Goal: Task Accomplishment & Management: Manage account settings

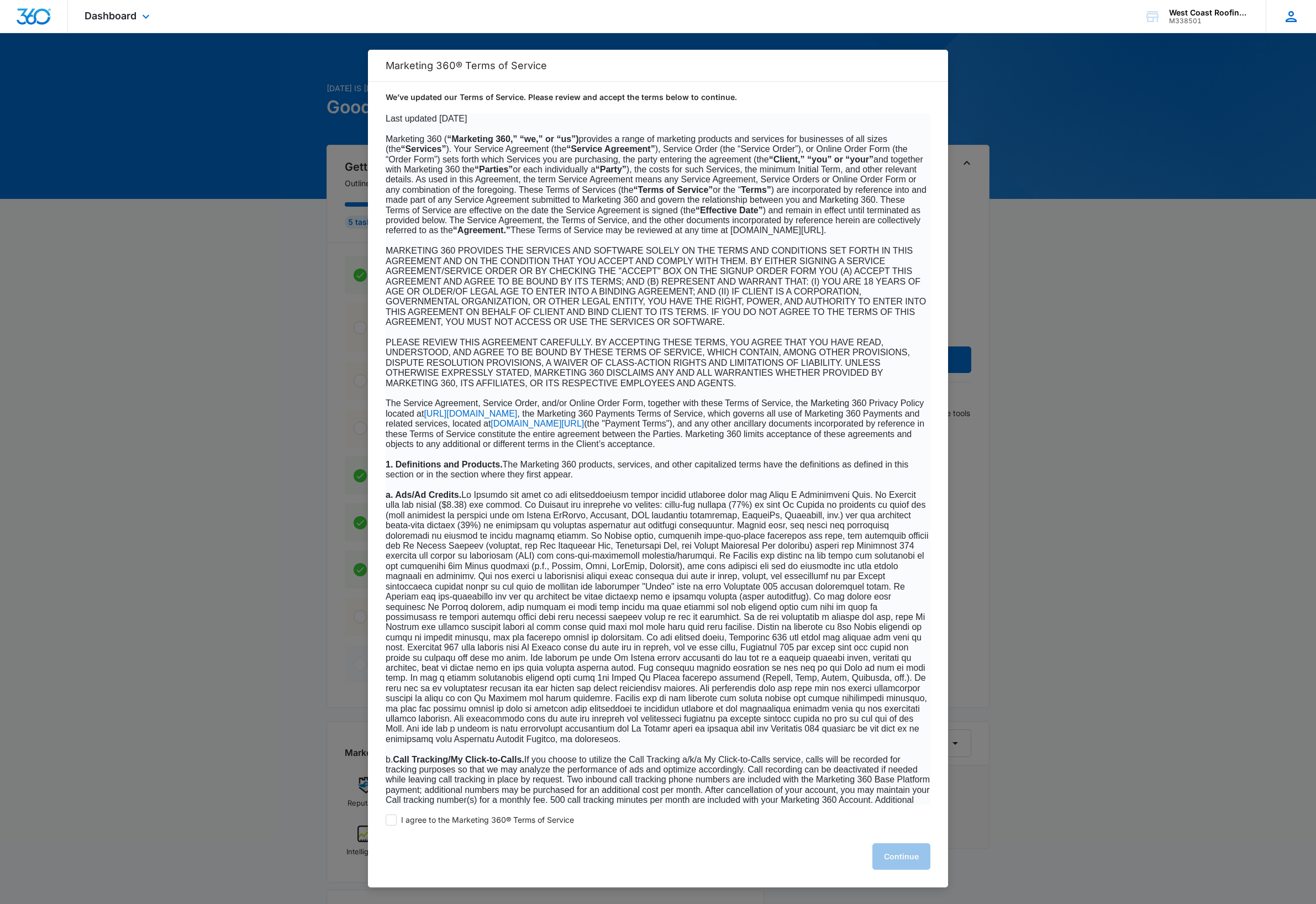
click at [1290, 22] on icon at bounding box center [1291, 16] width 17 height 17
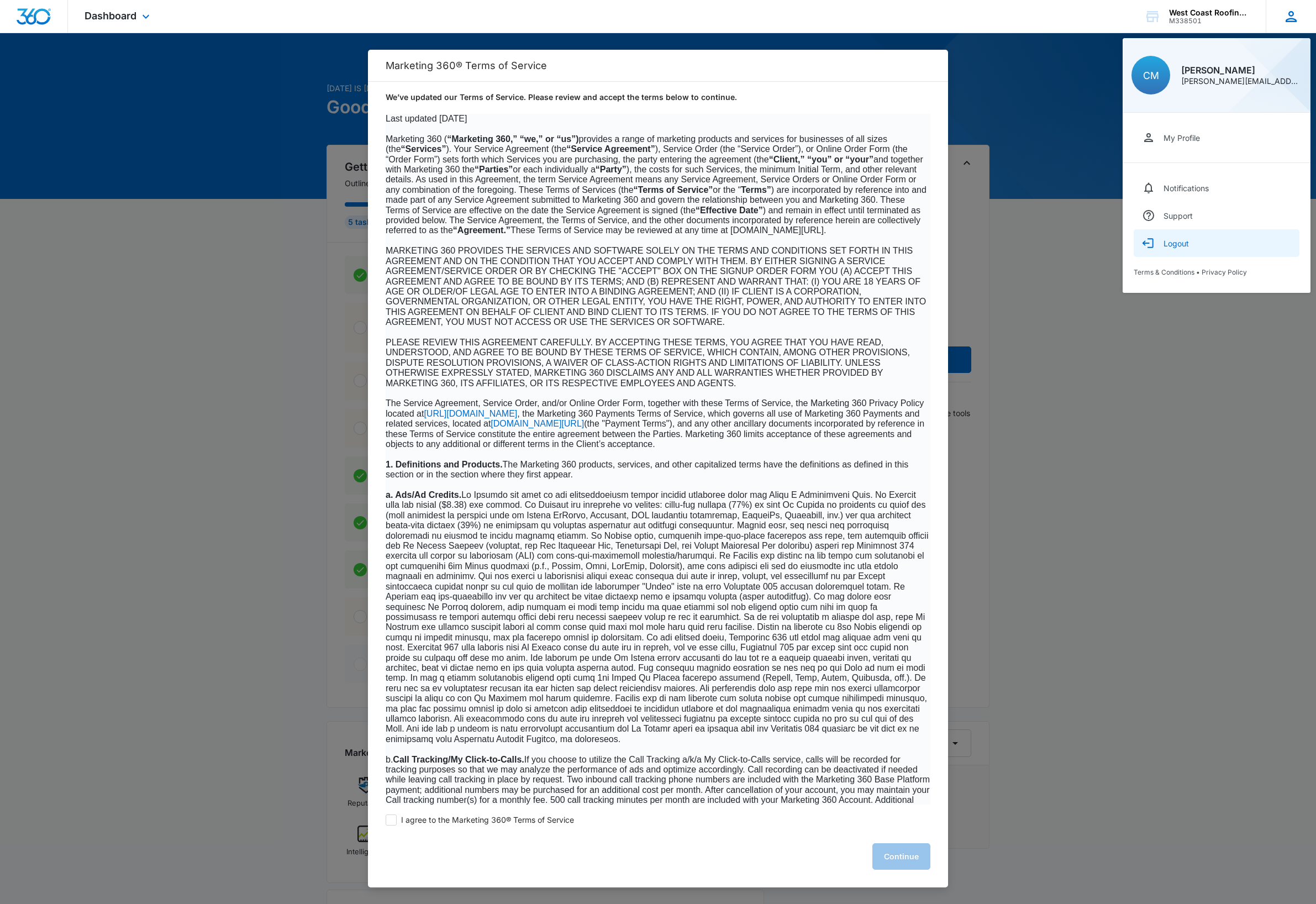
click at [1183, 244] on div "Logout" at bounding box center [1176, 243] width 26 height 10
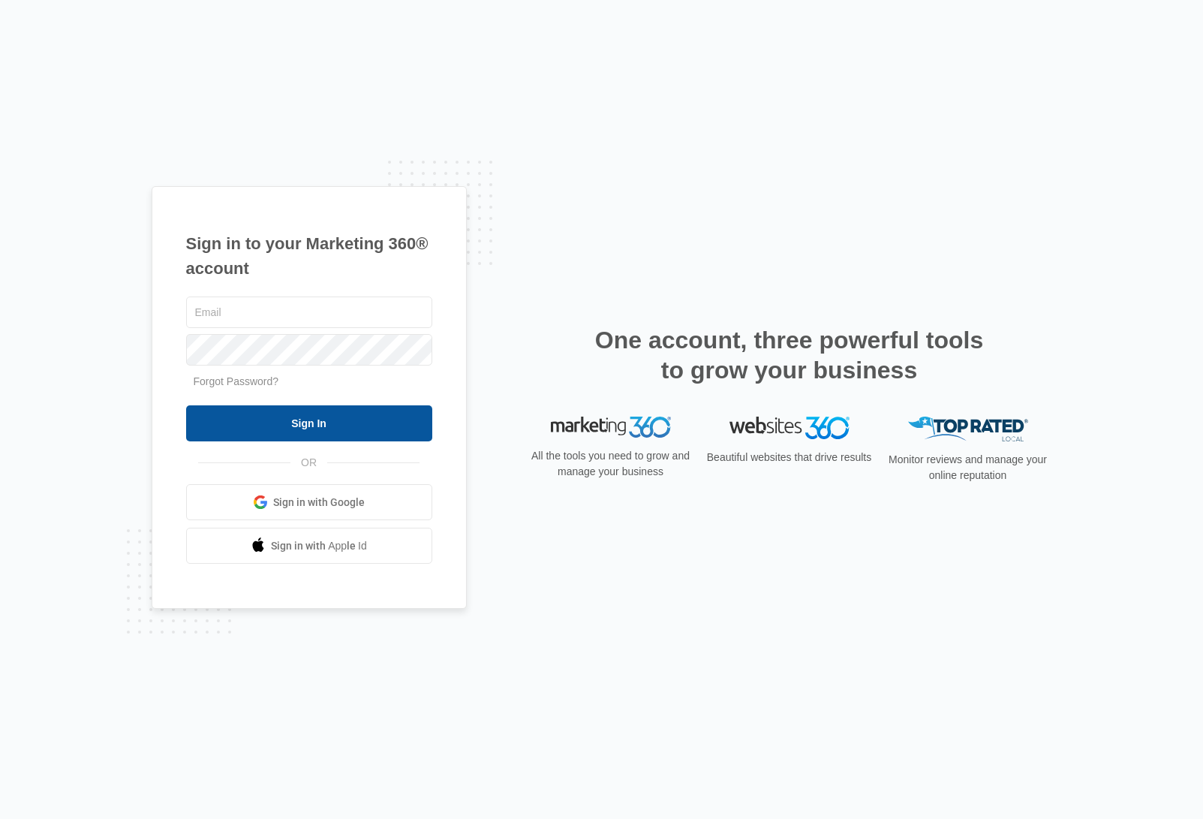
type input "dave@madwire.com"
click at [309, 426] on input "Sign In" at bounding box center [309, 423] width 246 height 36
